Goal: Go to known website: Go to known website

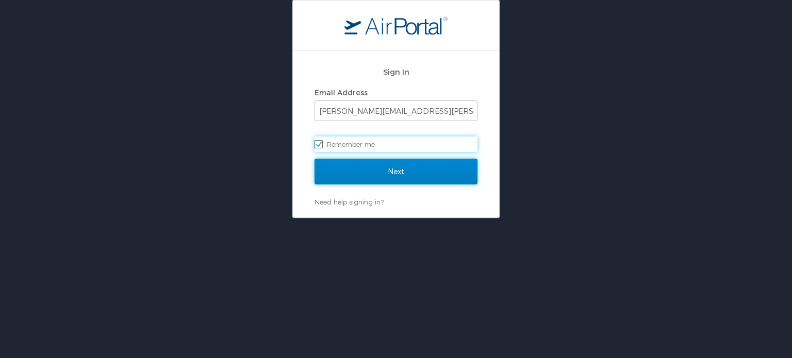
click at [418, 175] on input "Next" at bounding box center [395, 172] width 163 height 26
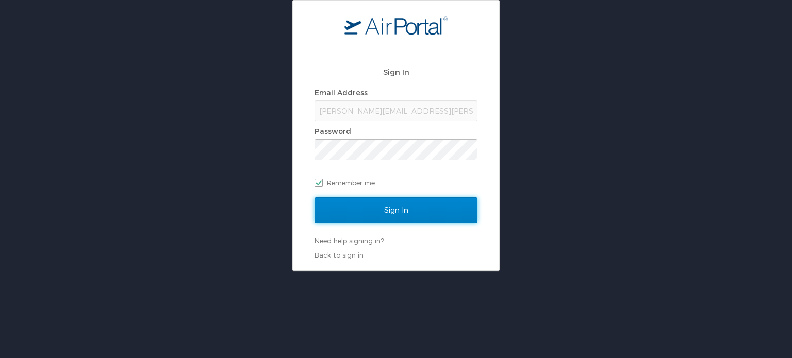
click at [402, 220] on input "Sign In" at bounding box center [395, 210] width 163 height 26
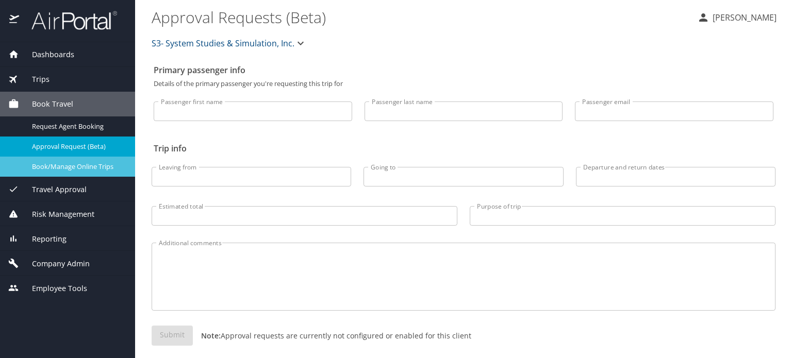
click at [89, 164] on span "Book/Manage Online Trips" at bounding box center [77, 167] width 91 height 10
